Goal: Information Seeking & Learning: Learn about a topic

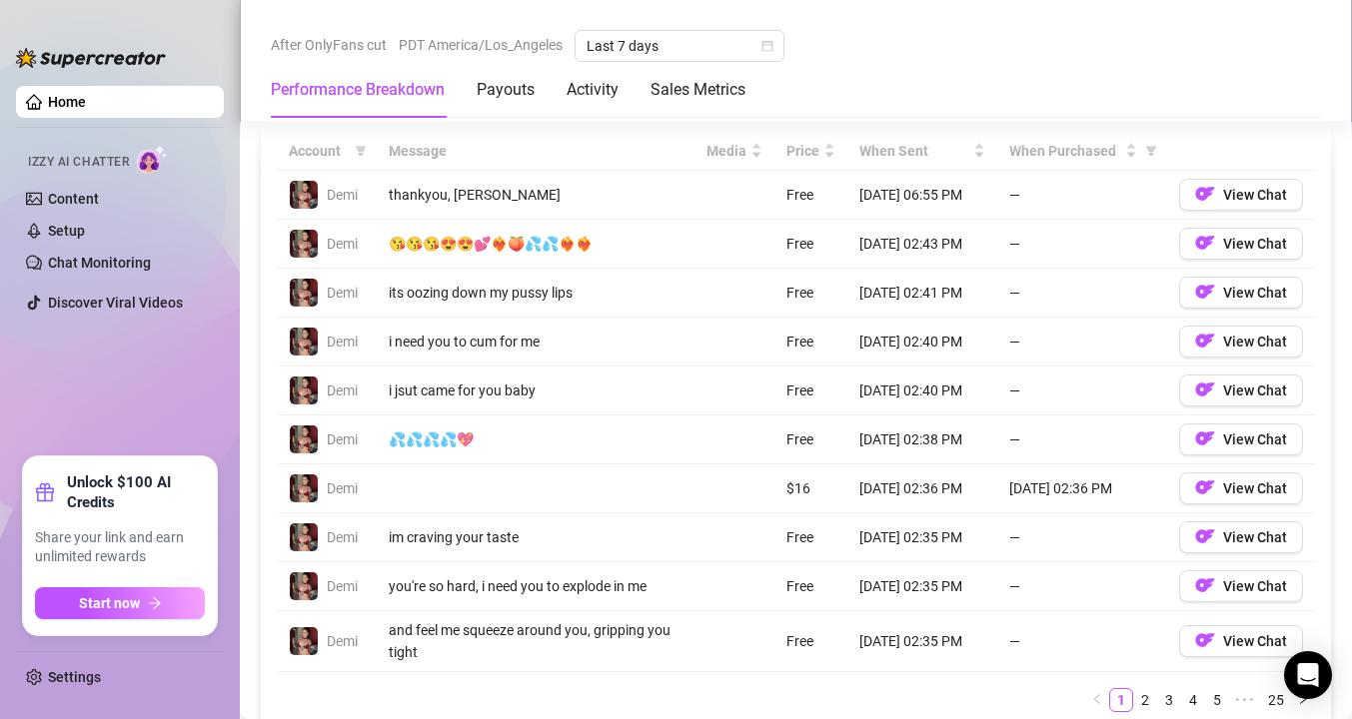
scroll to position [1920, 0]
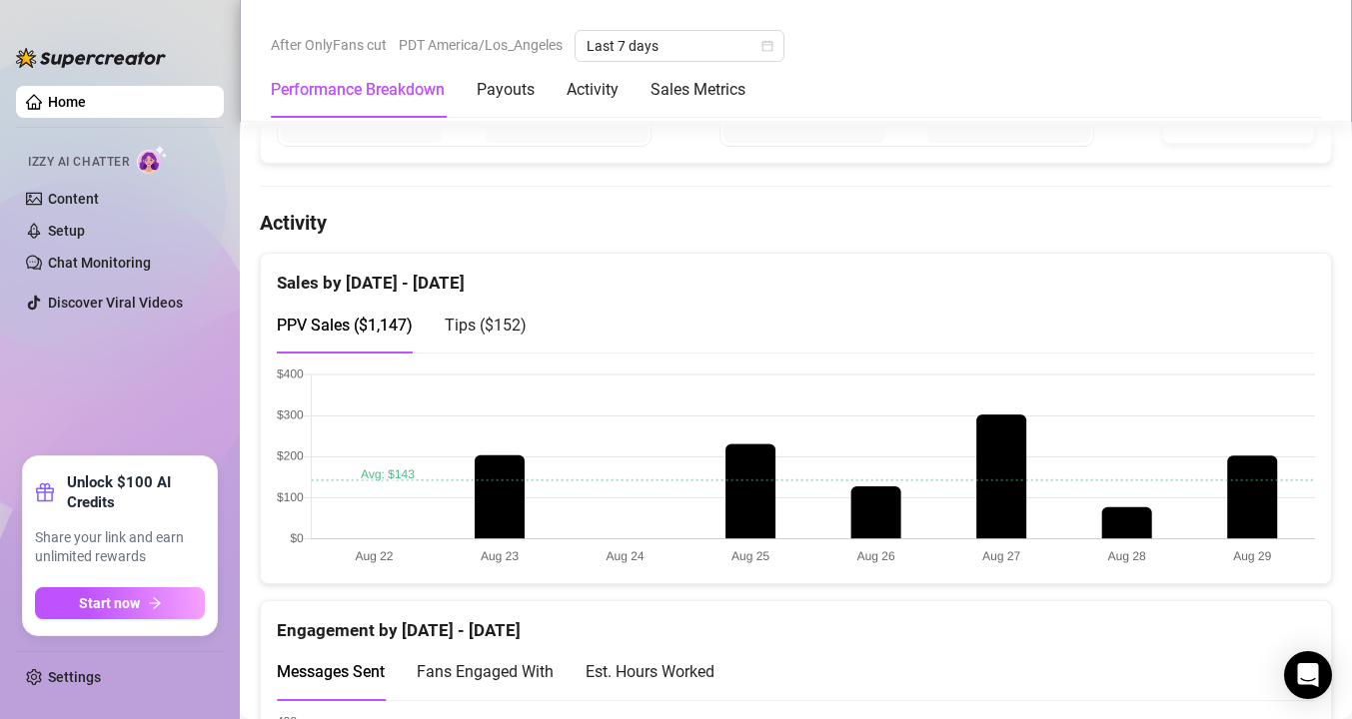
scroll to position [913, 0]
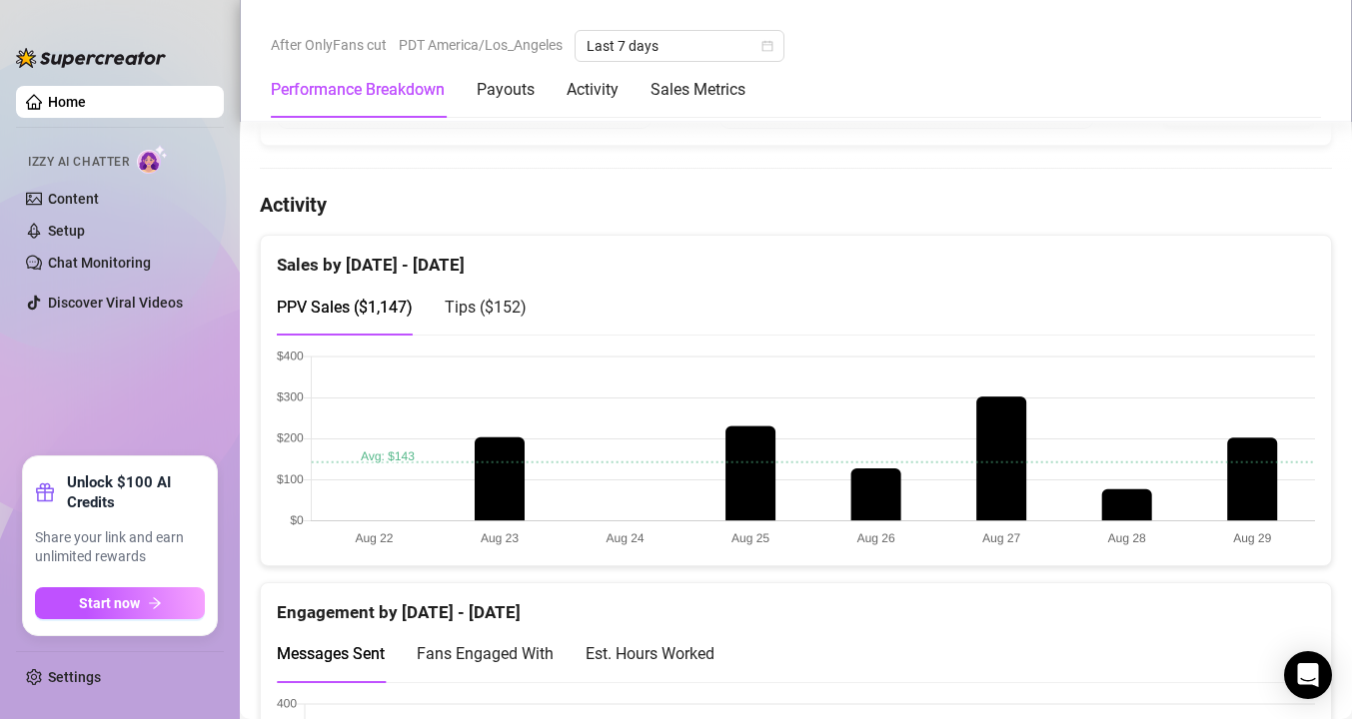
click at [520, 311] on span "Tips ( $152 )" at bounding box center [486, 307] width 82 height 19
click at [364, 302] on span "PPV Sales ( $1,147 )" at bounding box center [345, 307] width 136 height 19
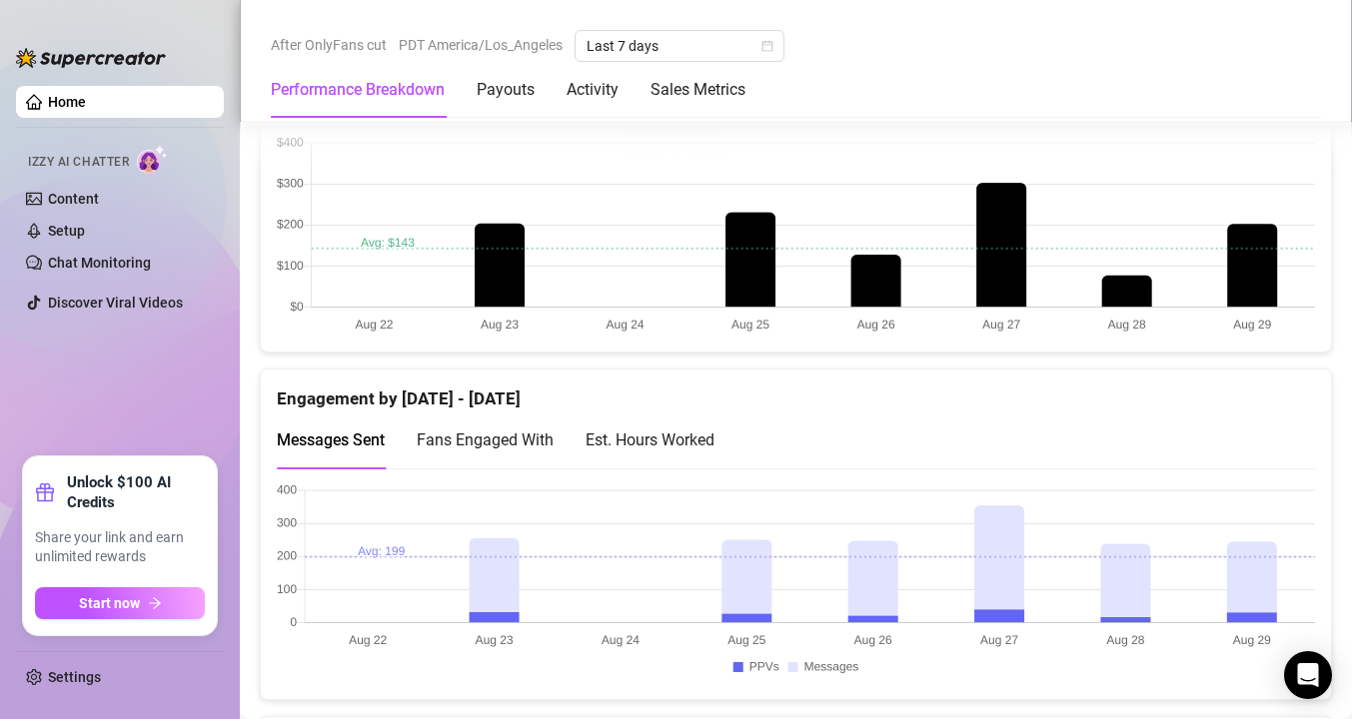
scroll to position [1259, 0]
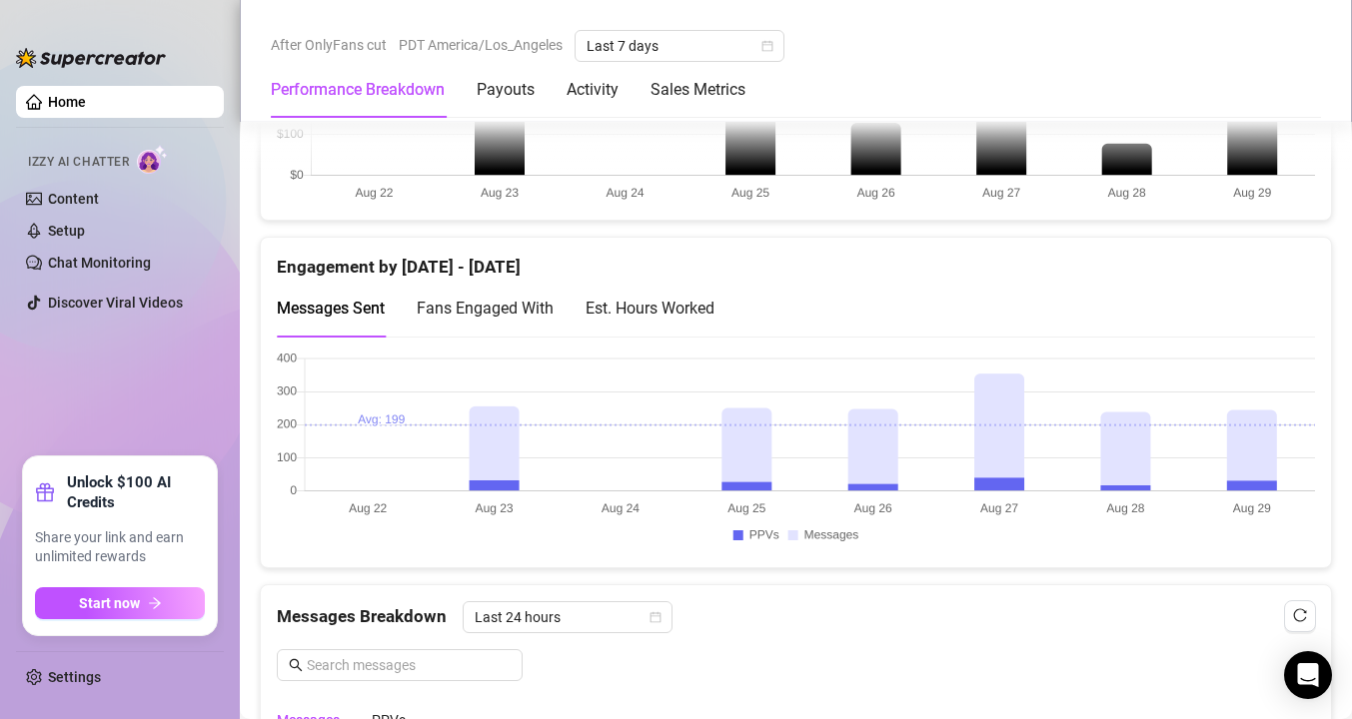
click at [485, 306] on span "Fans Engaged With" at bounding box center [485, 308] width 137 height 19
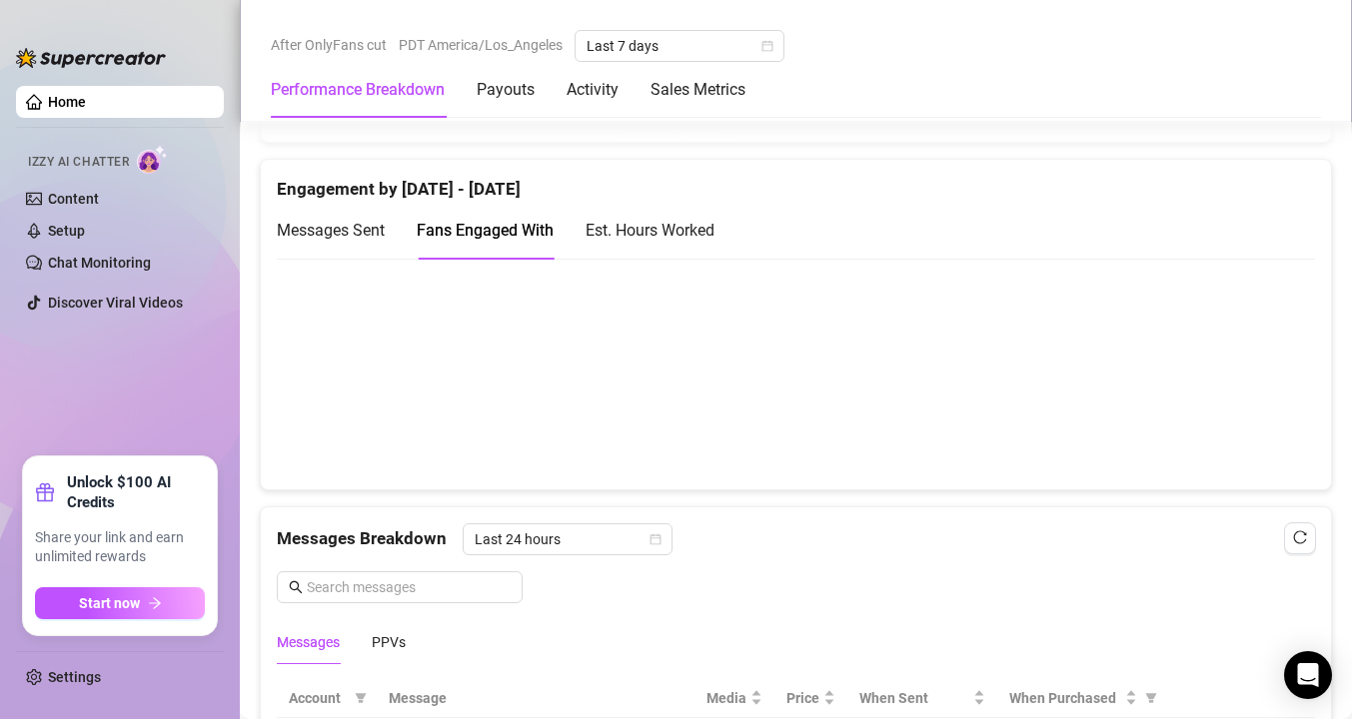
scroll to position [1270, 0]
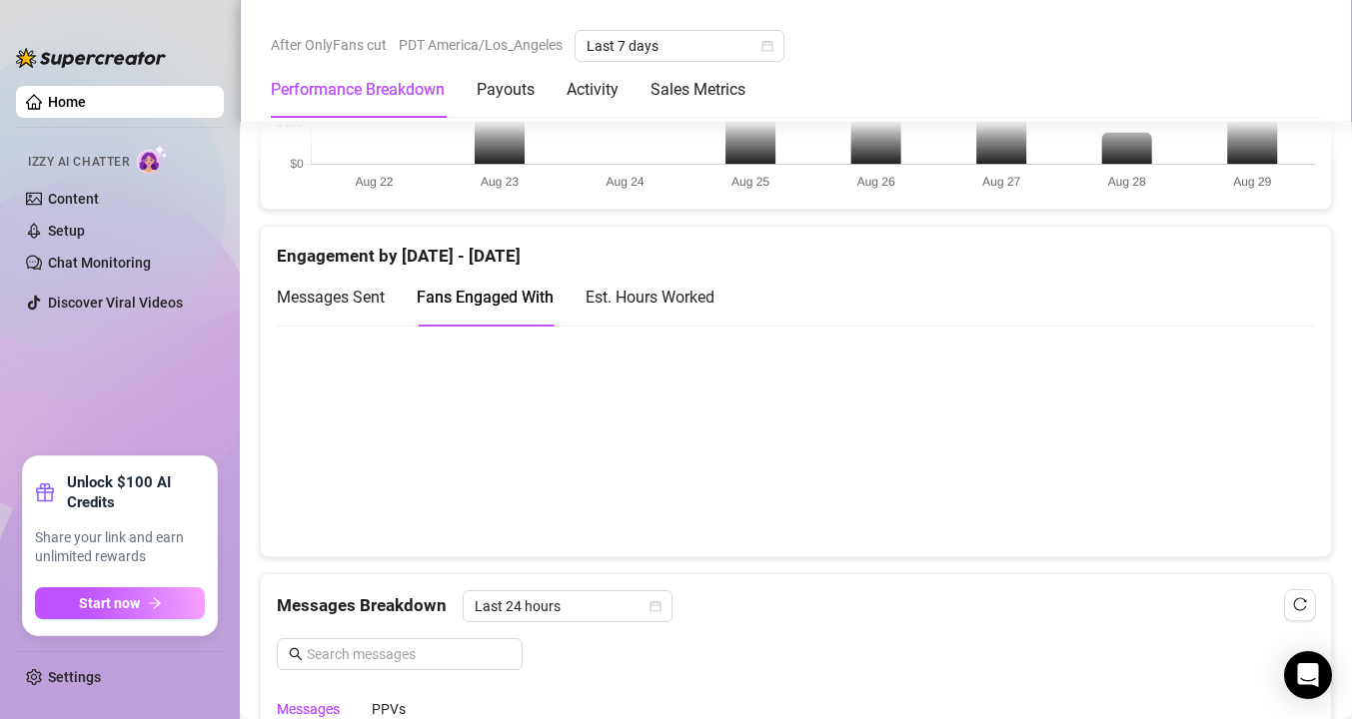
click at [664, 307] on div "Est. Hours Worked" at bounding box center [649, 297] width 129 height 25
